Goal: Transaction & Acquisition: Purchase product/service

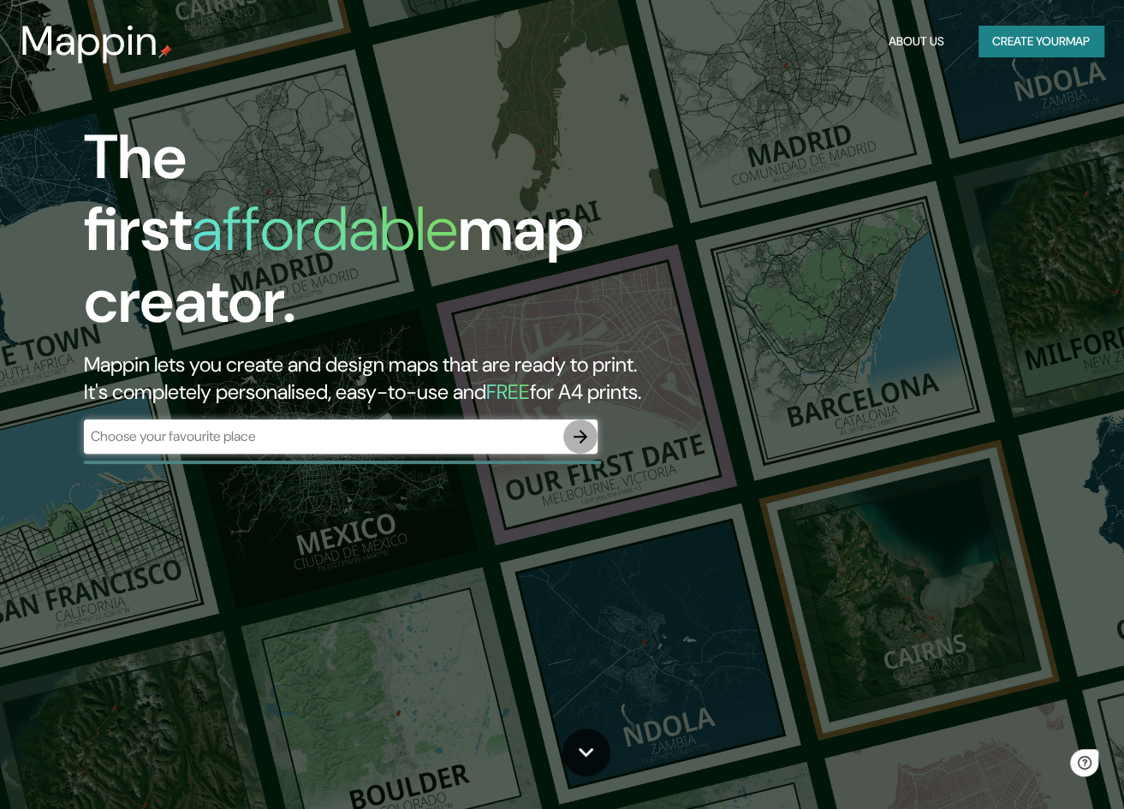
click at [583, 430] on icon "button" at bounding box center [581, 437] width 14 height 14
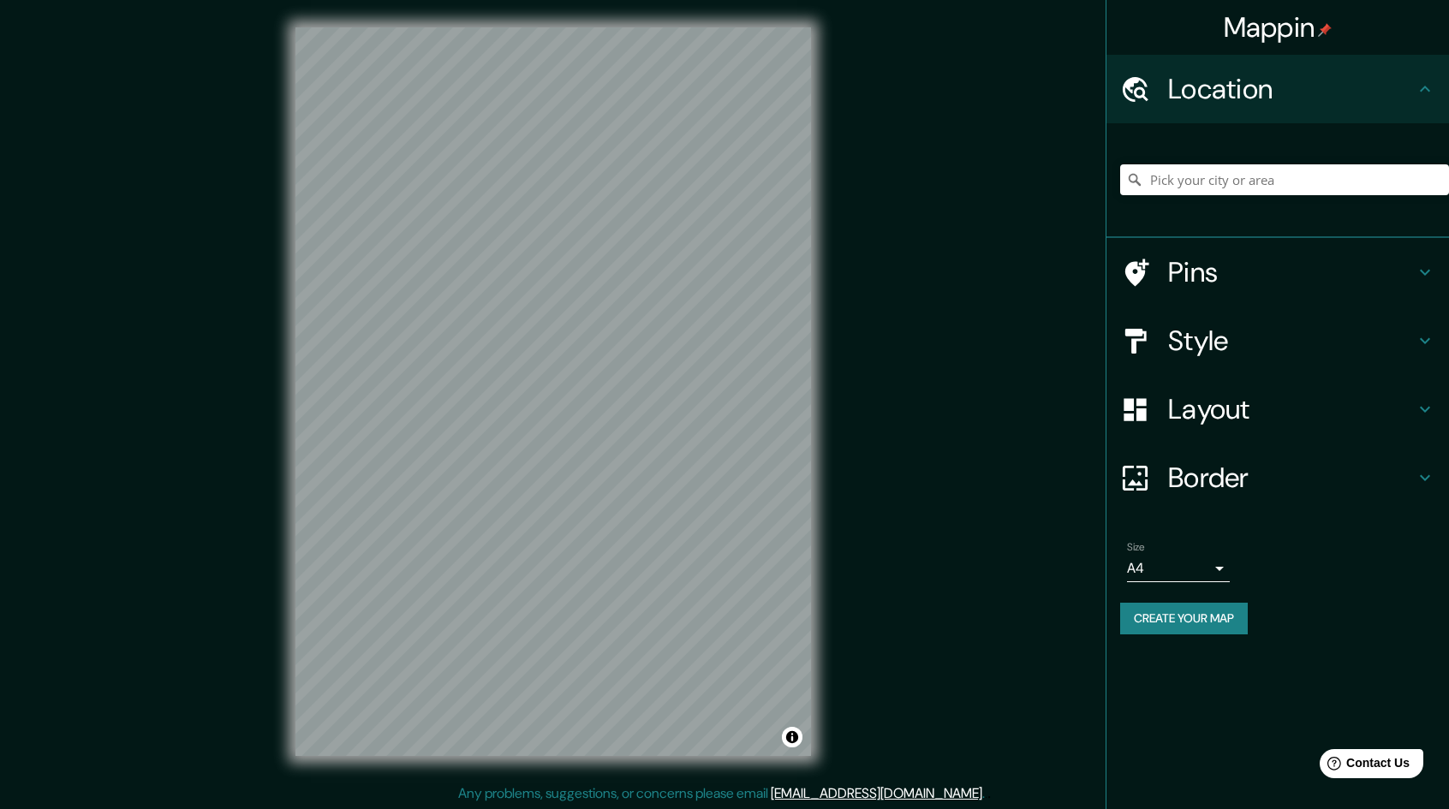
click at [1123, 267] on icon at bounding box center [1425, 272] width 21 height 21
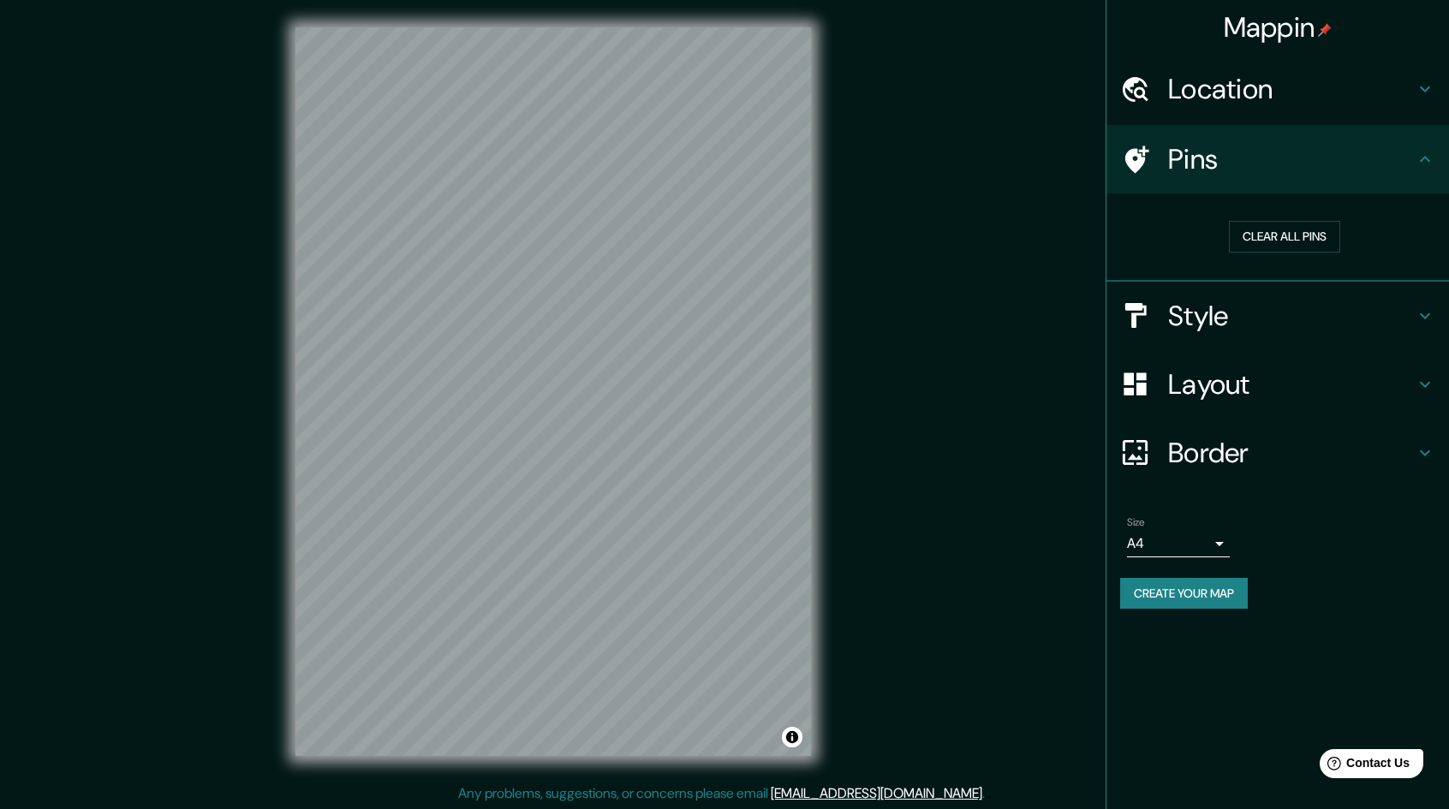
click at [1123, 150] on icon at bounding box center [1425, 159] width 21 height 21
click at [1123, 92] on icon at bounding box center [1425, 89] width 21 height 21
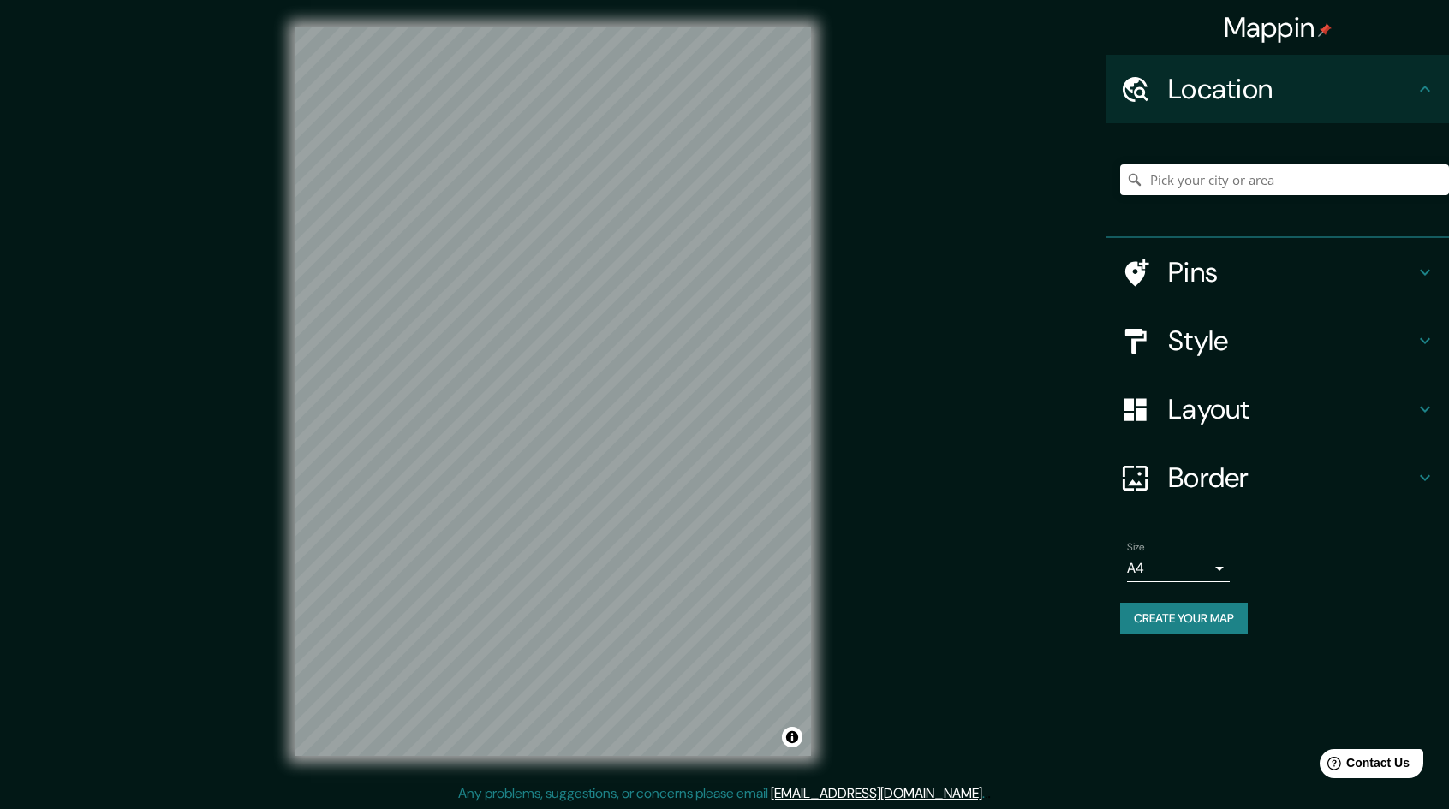
click at [1123, 95] on icon at bounding box center [1425, 89] width 21 height 21
click at [1123, 338] on h4 "Style" at bounding box center [1291, 341] width 247 height 34
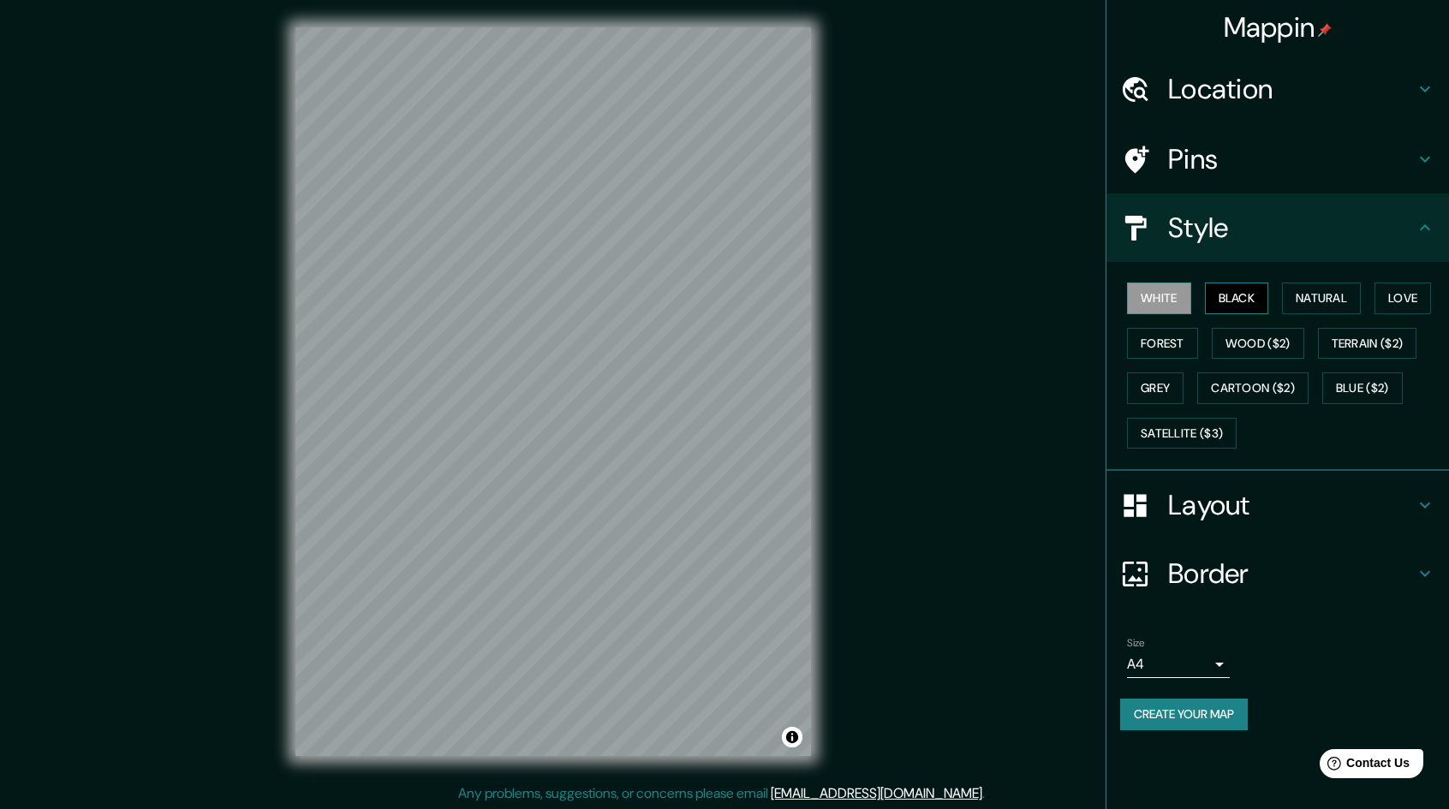
click at [1123, 302] on button "Black" at bounding box center [1237, 299] width 64 height 32
click at [1123, 300] on button "Natural" at bounding box center [1321, 299] width 79 height 32
click at [1123, 299] on button "Love" at bounding box center [1402, 299] width 57 height 32
click at [1123, 287] on button "Natural" at bounding box center [1321, 299] width 79 height 32
click at [1123, 496] on h4 "Layout" at bounding box center [1291, 505] width 247 height 34
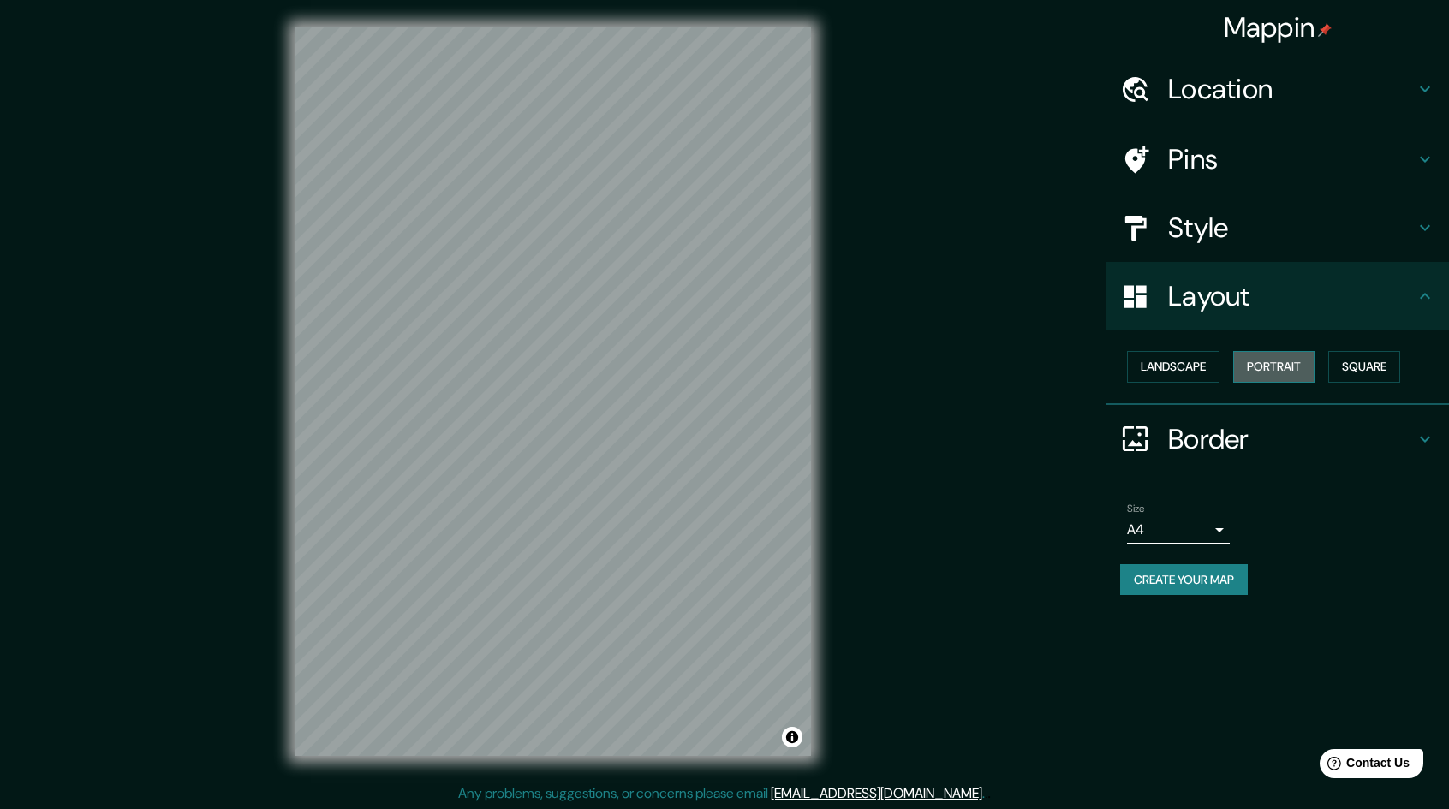
click at [1123, 367] on button "Portrait" at bounding box center [1273, 367] width 81 height 32
click at [1123, 359] on button "Landscape" at bounding box center [1173, 367] width 92 height 32
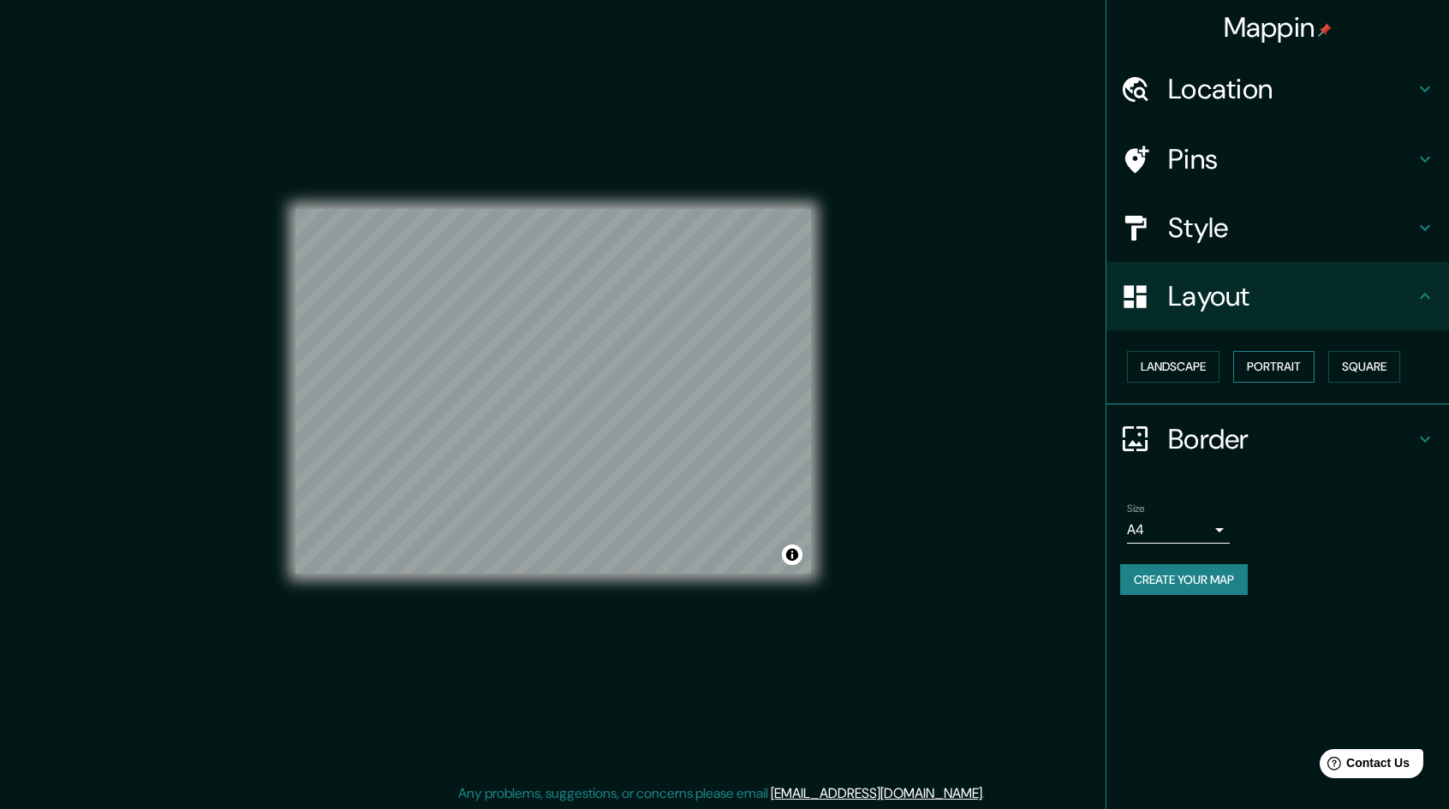
click at [1123, 367] on button "Portrait" at bounding box center [1273, 367] width 81 height 32
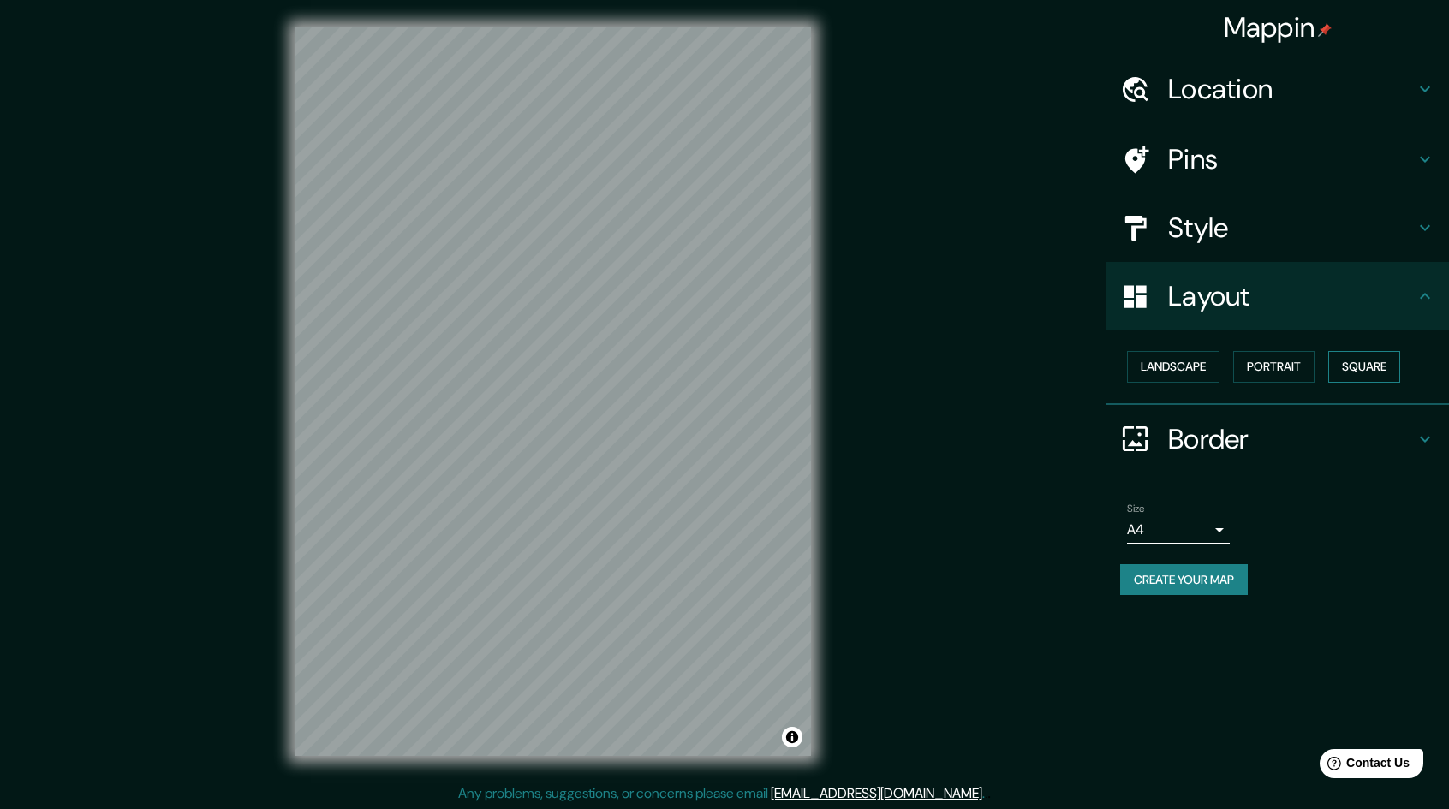
click at [1123, 367] on button "Square" at bounding box center [1364, 367] width 72 height 32
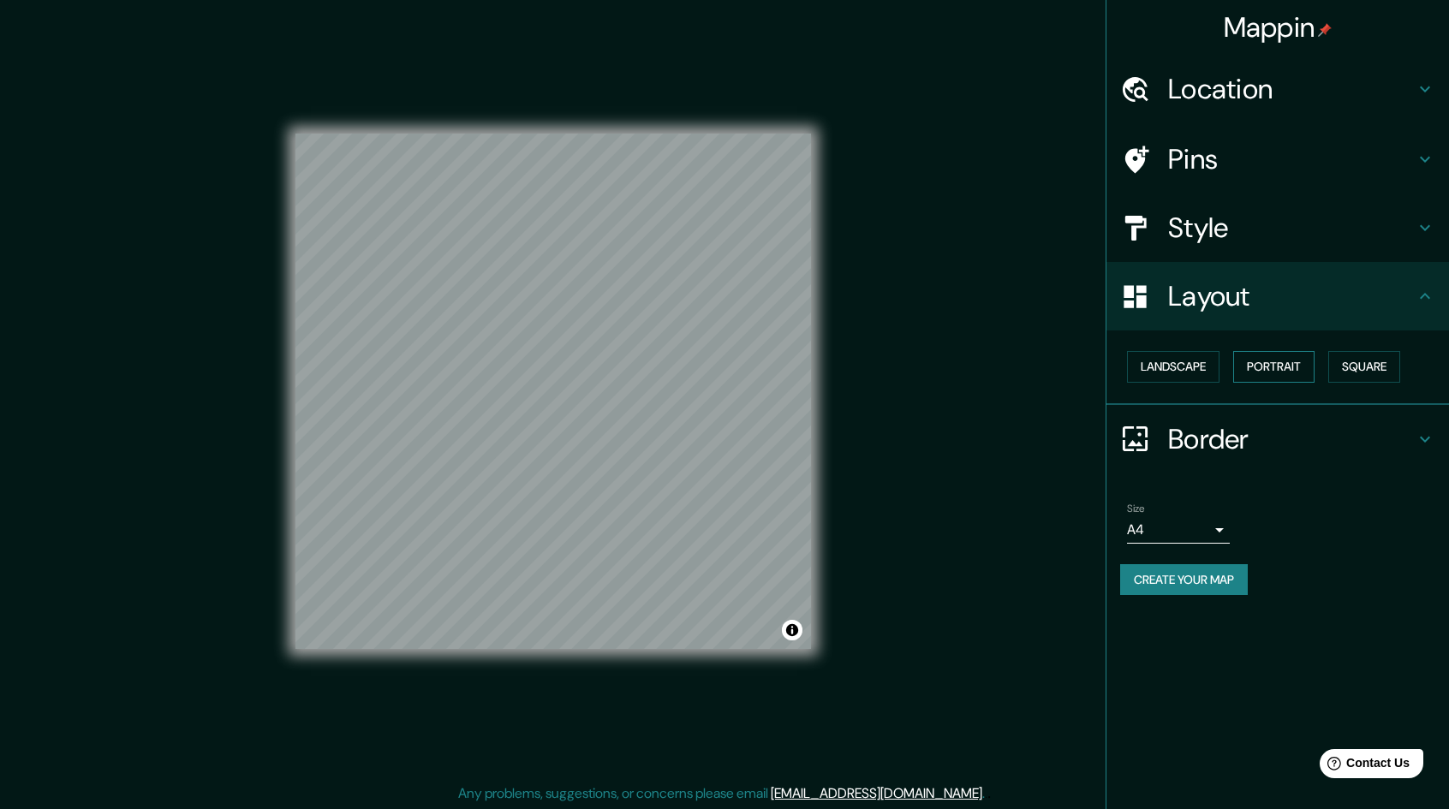
click at [1123, 354] on button "Portrait" at bounding box center [1273, 367] width 81 height 32
